Goal: Find specific page/section: Find specific page/section

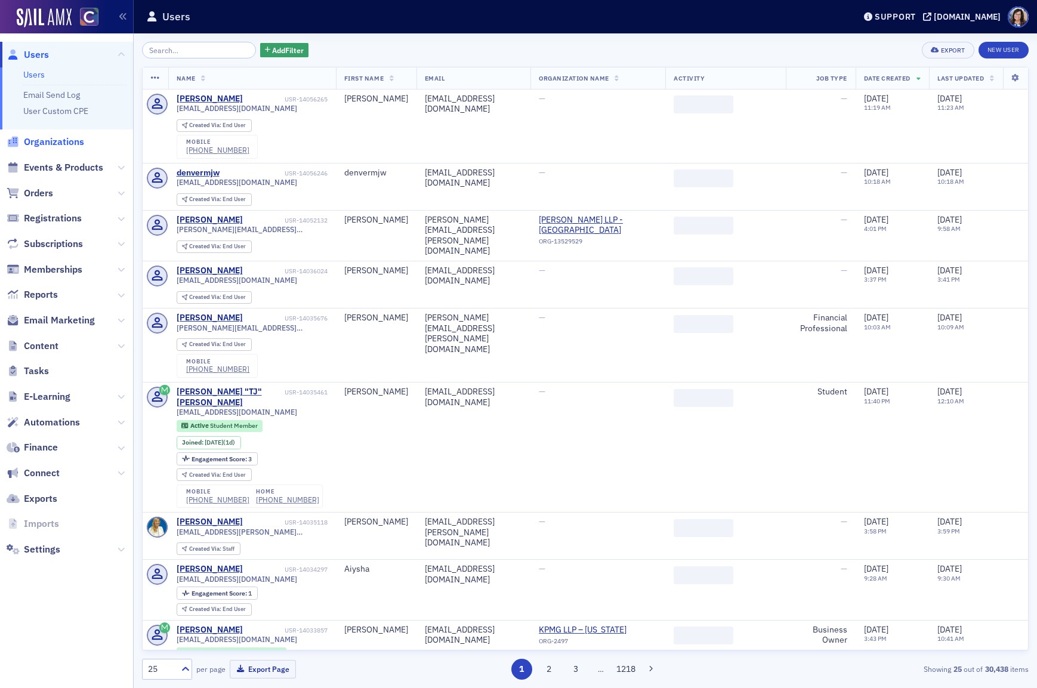
click at [45, 140] on span "Organizations" at bounding box center [54, 141] width 60 height 13
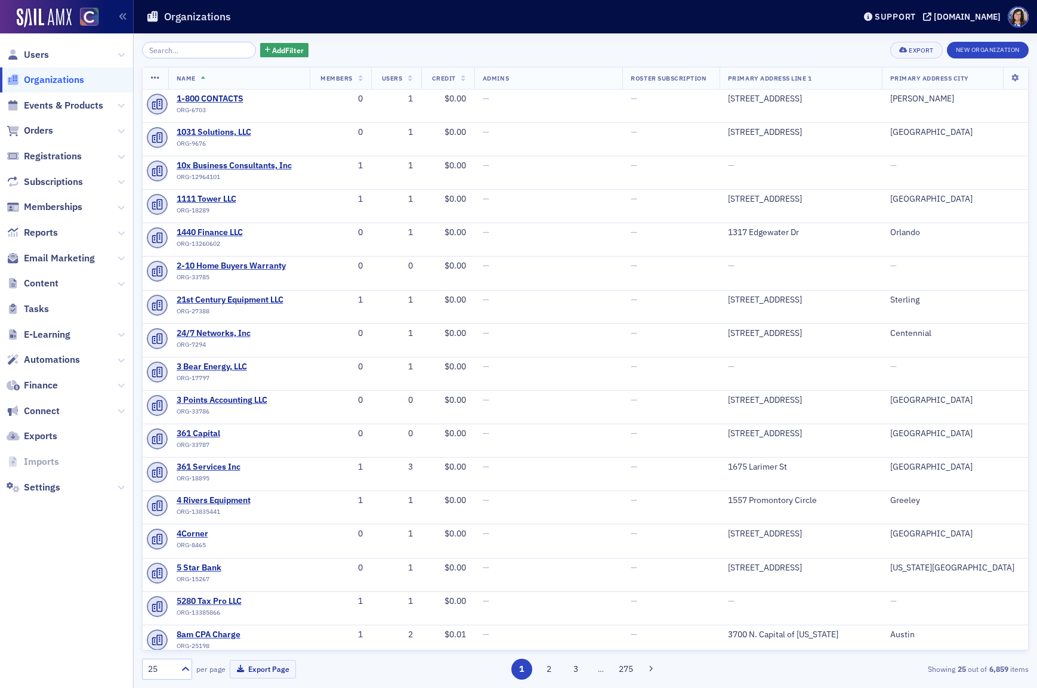
click at [192, 51] on input "search" at bounding box center [199, 50] width 114 height 17
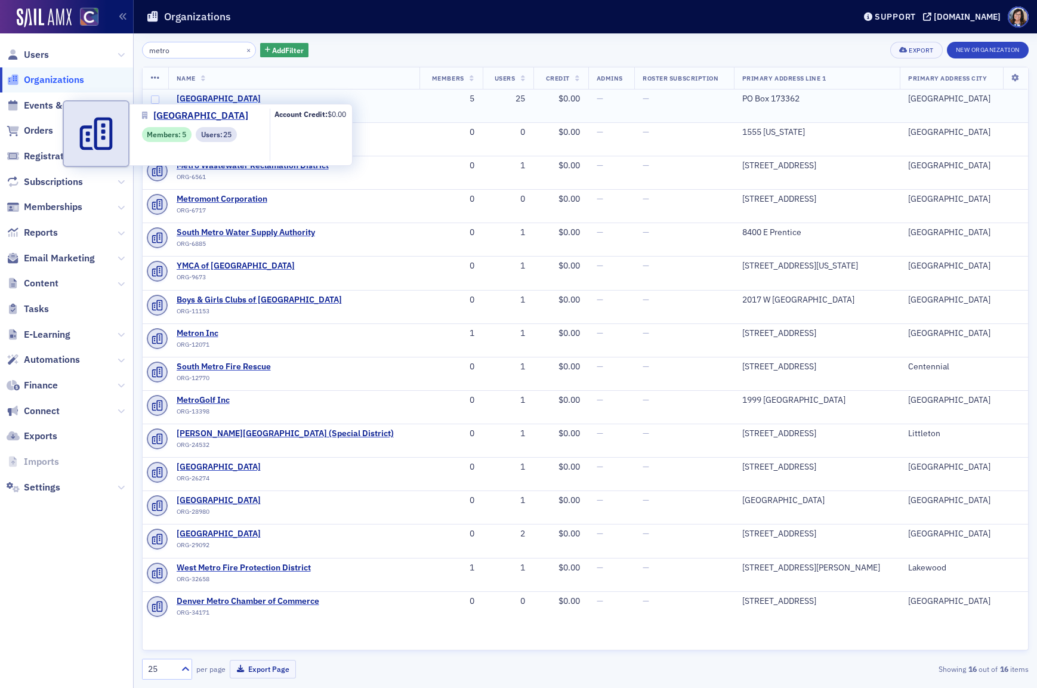
type input "metro"
click at [211, 95] on span "[GEOGRAPHIC_DATA]" at bounding box center [231, 99] width 109 height 11
select select "US"
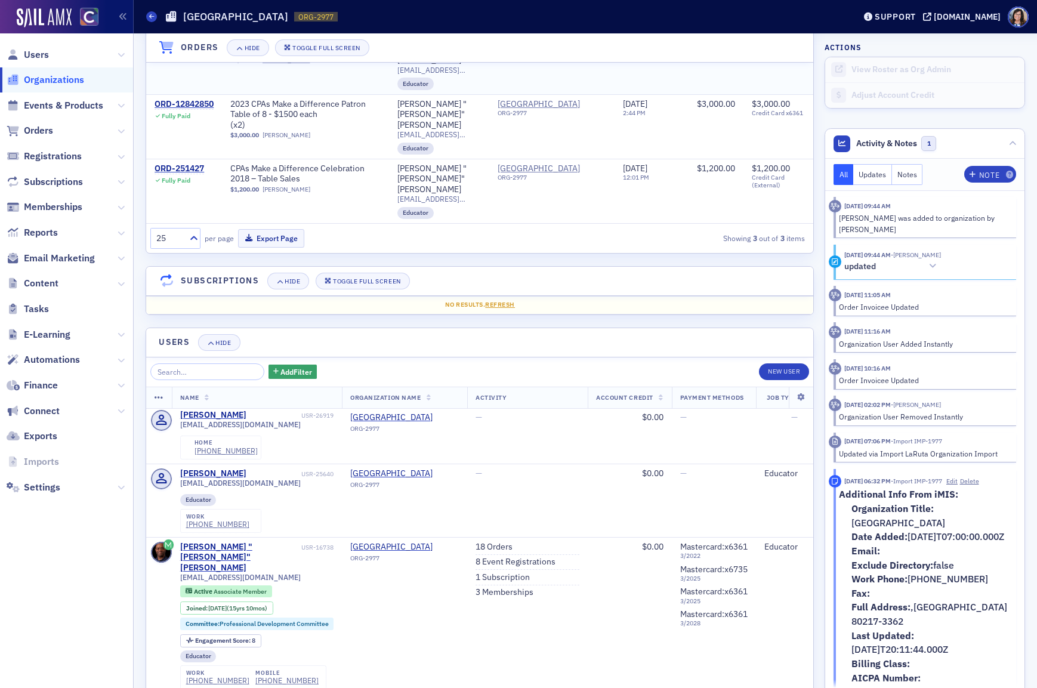
scroll to position [957, 0]
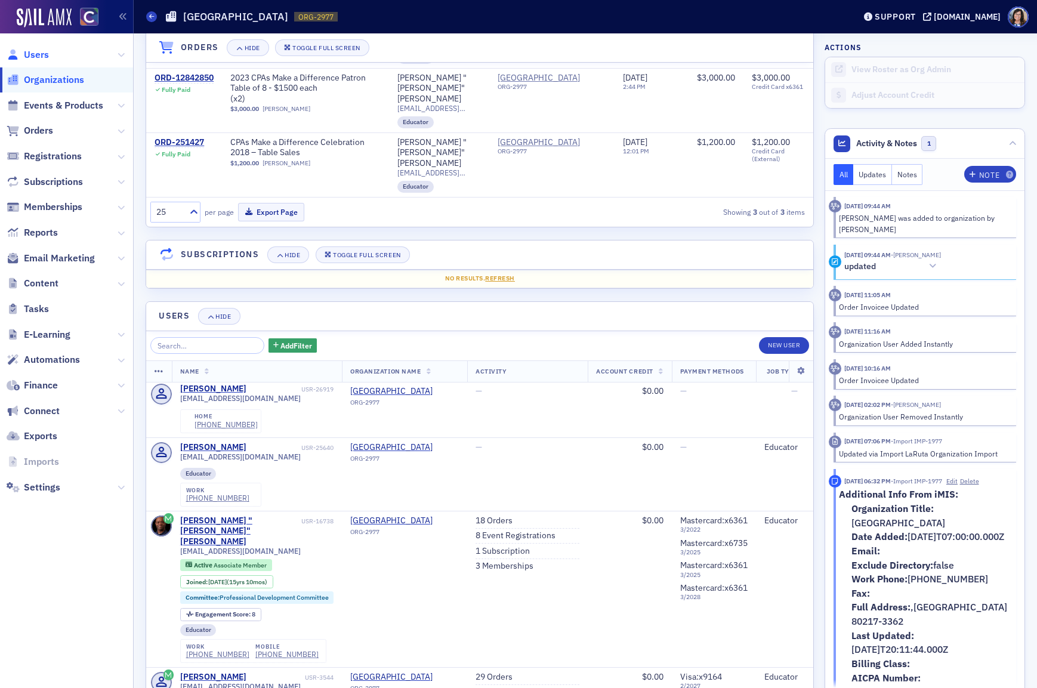
click at [44, 56] on span "Users" at bounding box center [36, 54] width 25 height 13
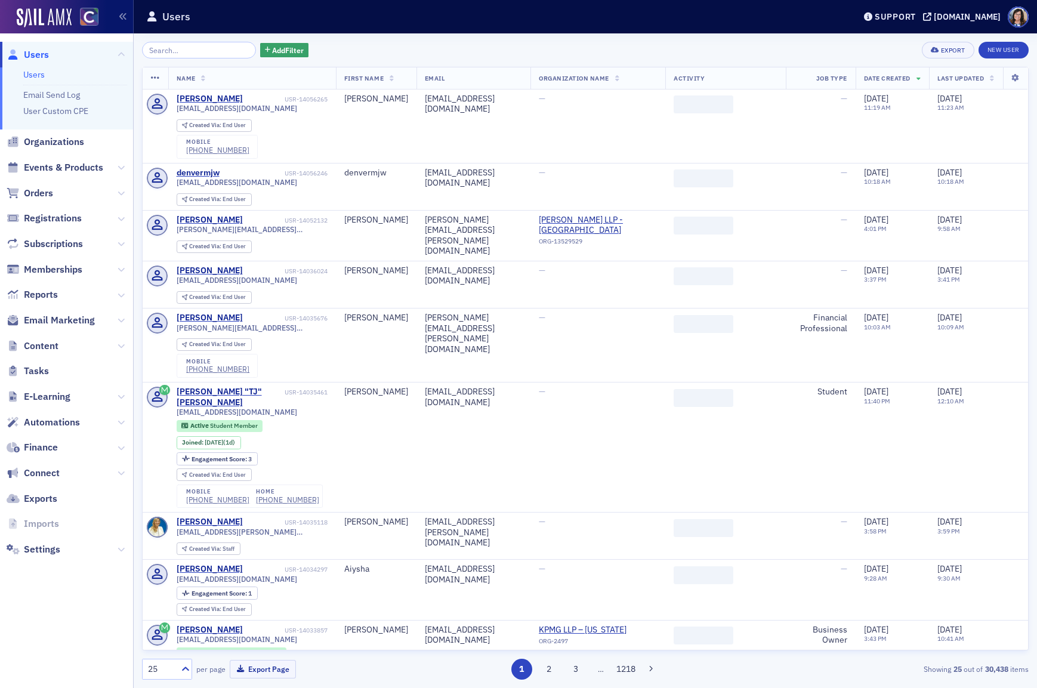
click at [208, 50] on input "search" at bounding box center [199, 50] width 114 height 17
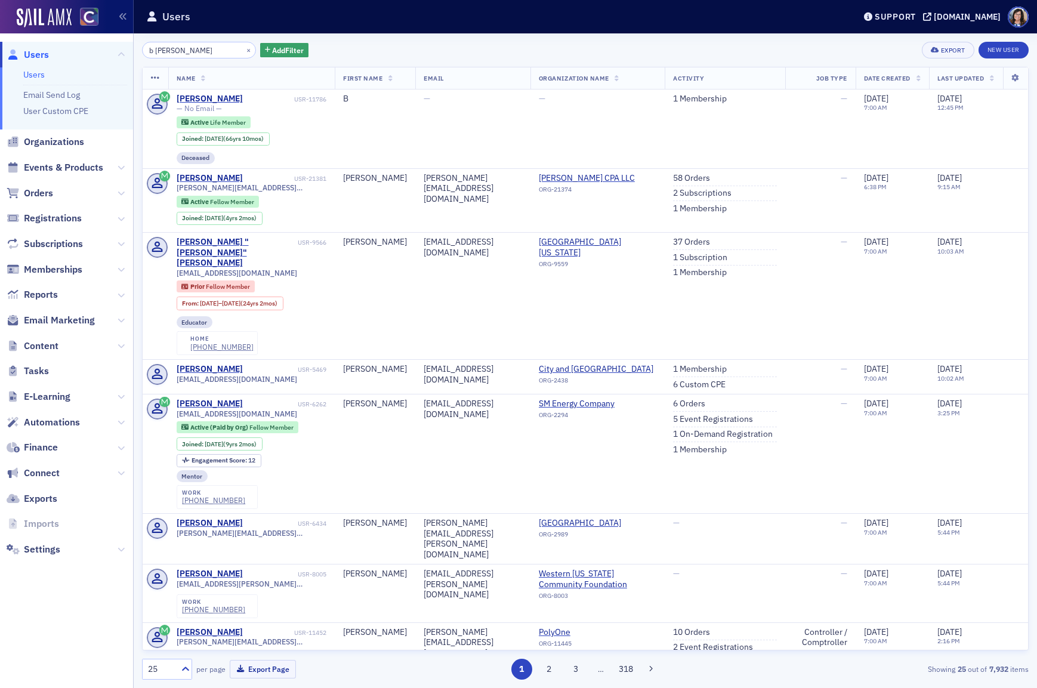
drag, startPoint x: 153, startPoint y: 51, endPoint x: 143, endPoint y: 52, distance: 10.2
click at [143, 52] on input "b [PERSON_NAME]" at bounding box center [199, 50] width 114 height 17
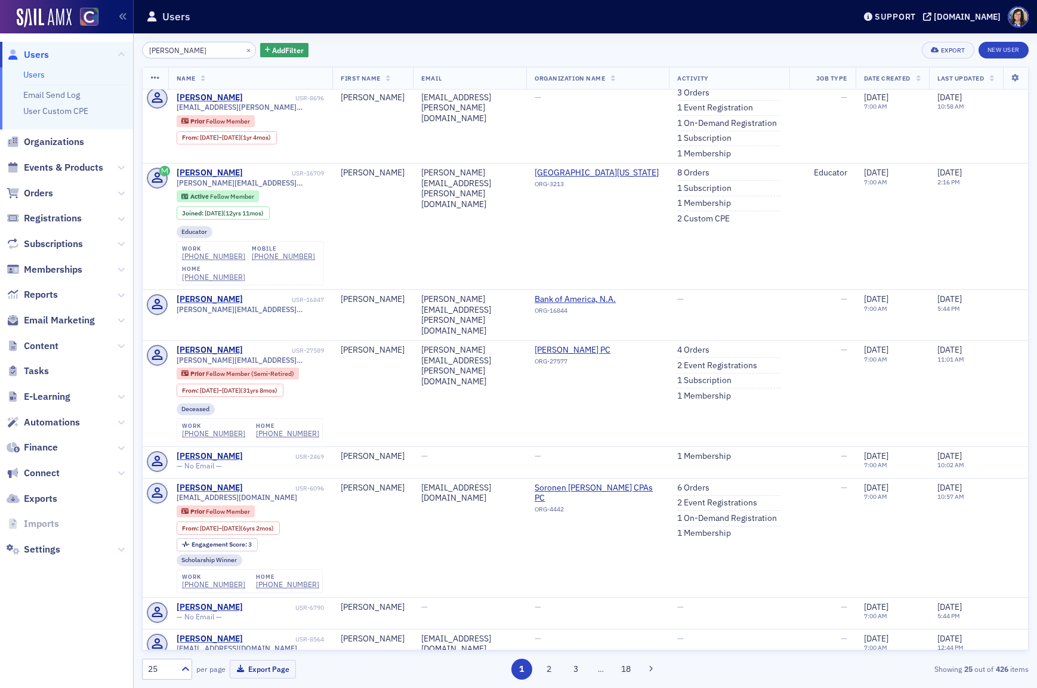
scroll to position [167, 0]
type input "[PERSON_NAME]"
